Goal: Information Seeking & Learning: Understand process/instructions

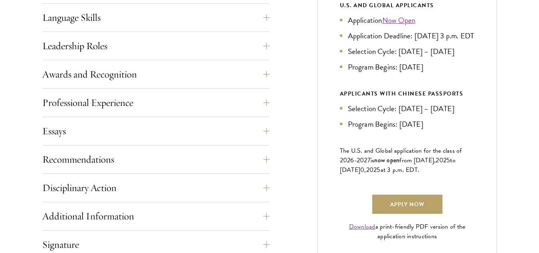
scroll to position [452, 0]
click at [393, 213] on link "Apply Now" at bounding box center [407, 203] width 70 height 19
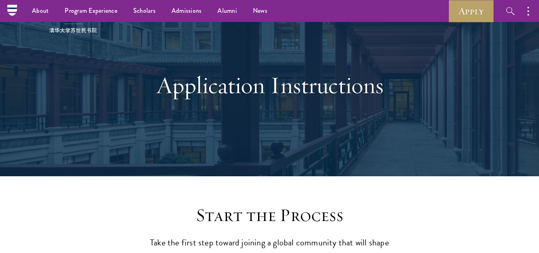
scroll to position [28, 0]
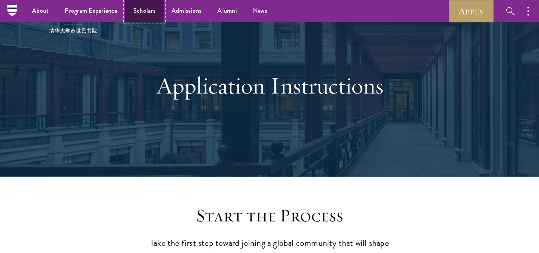
click at [159, 3] on link "Scholars" at bounding box center [144, 11] width 38 height 22
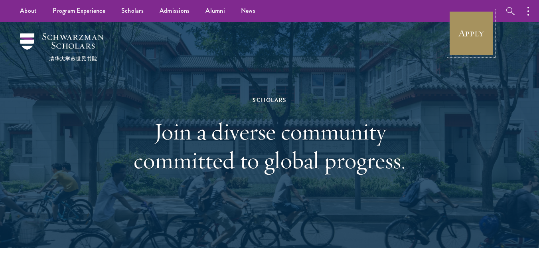
click at [476, 40] on link "Apply" at bounding box center [471, 33] width 45 height 45
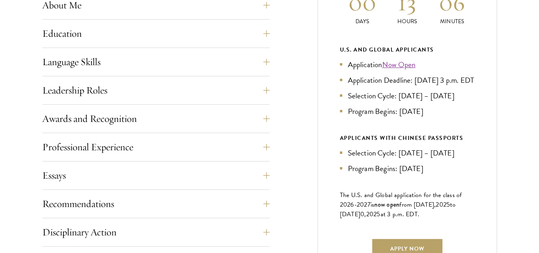
scroll to position [409, 0]
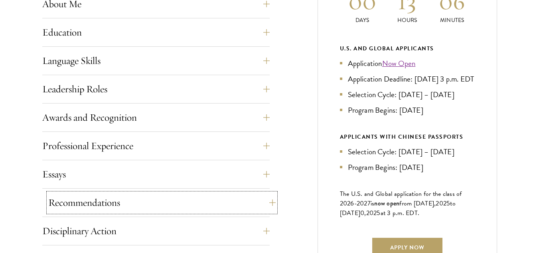
click at [77, 199] on button "Recommendations" at bounding box center [161, 202] width 227 height 19
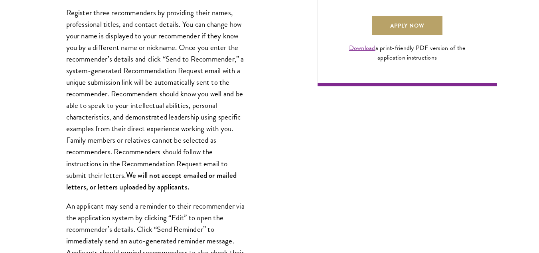
scroll to position [632, 0]
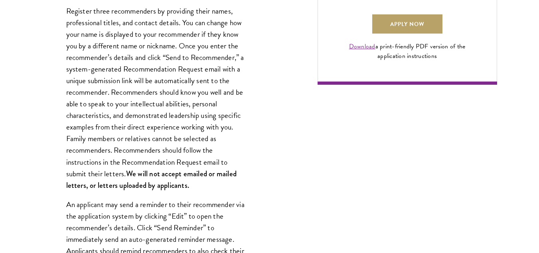
click at [114, 187] on strong "We will not accept emailed or mailed letters, or letters uploaded by applicants." at bounding box center [151, 179] width 170 height 22
